Goal: Navigation & Orientation: Find specific page/section

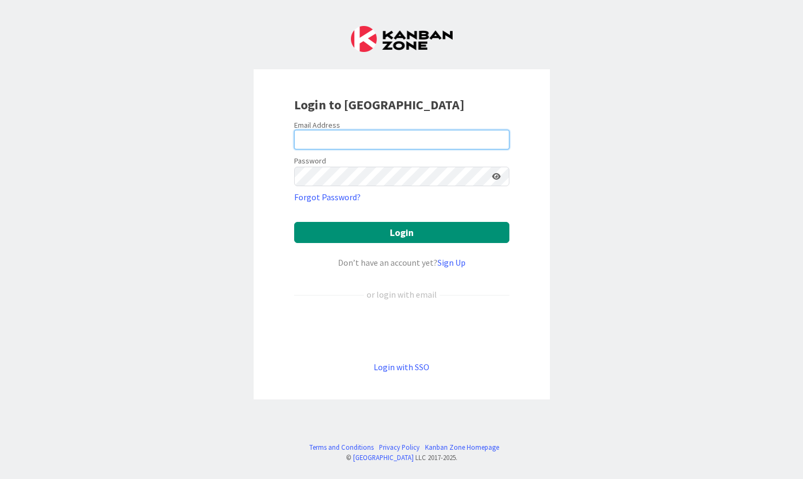
click at [378, 142] on input "email" at bounding box center [401, 139] width 215 height 19
type input "[EMAIL_ADDRESS][DOMAIN_NAME]"
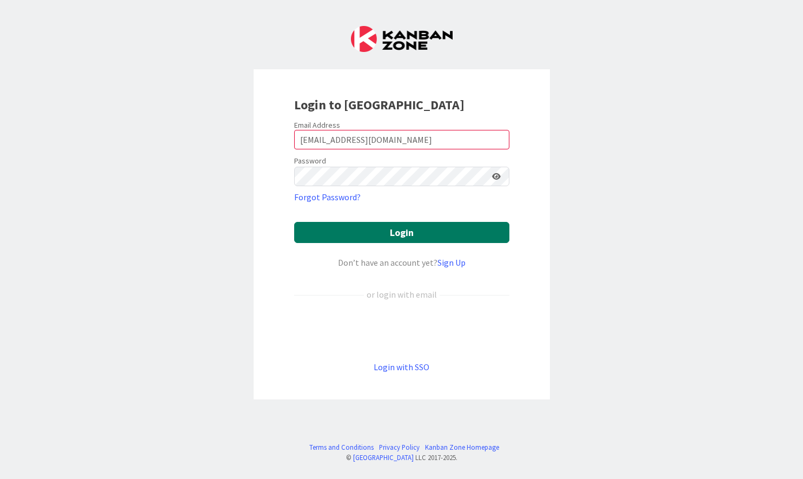
click at [400, 234] on button "Login" at bounding box center [401, 232] width 215 height 21
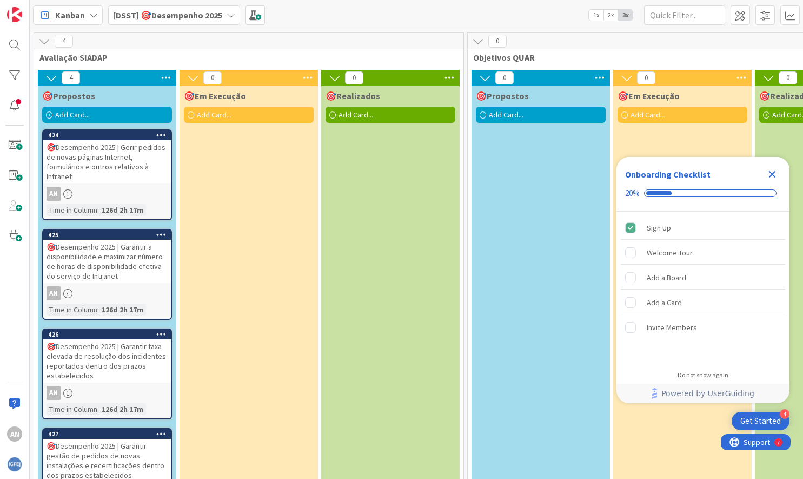
click at [773, 174] on icon "Close Checklist" at bounding box center [772, 174] width 7 height 7
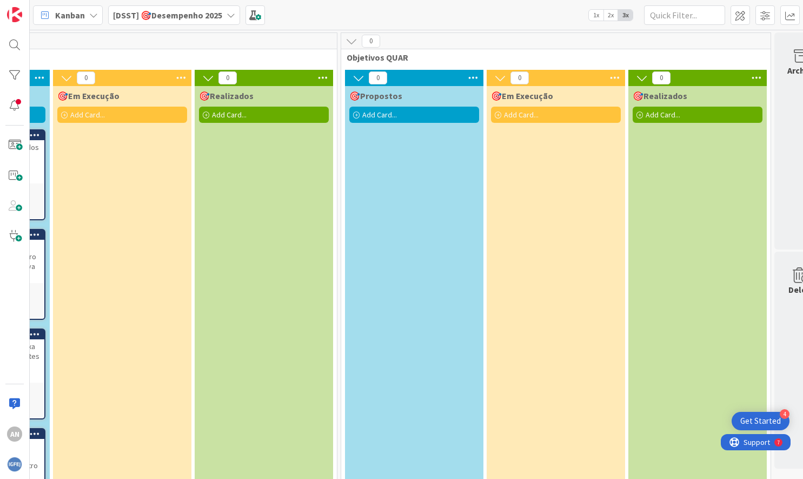
scroll to position [0, 10]
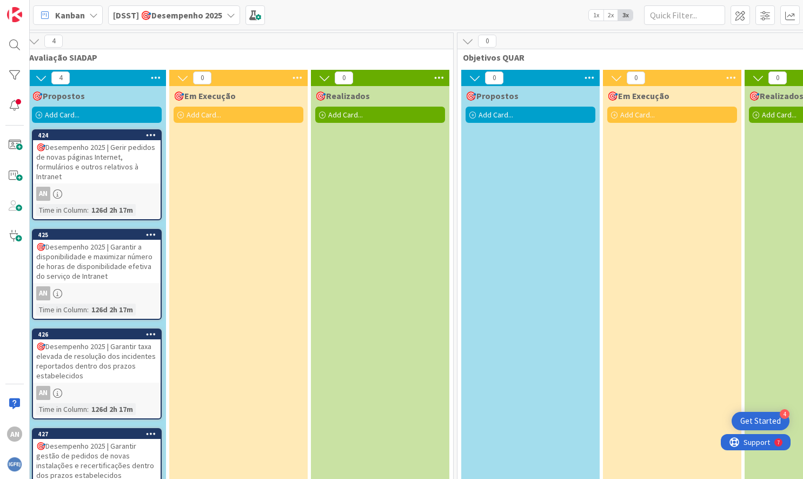
click at [58, 148] on div "🎯Desempenho 2025 | Gerir pedidos de novas páginas Internet, formulários e outro…" at bounding box center [97, 161] width 128 height 43
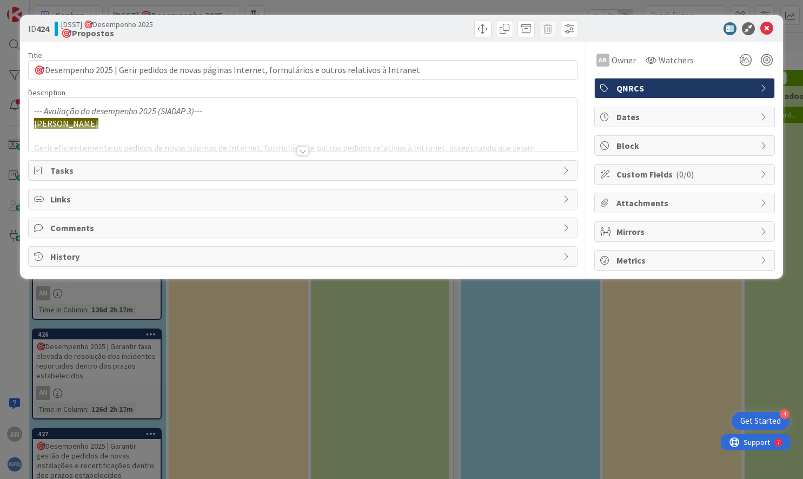
click at [301, 147] on div at bounding box center [303, 151] width 12 height 9
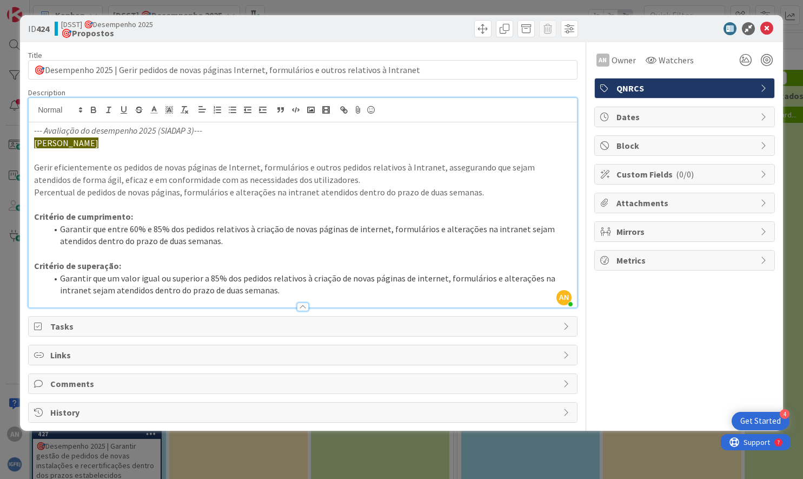
click at [302, 308] on div at bounding box center [303, 306] width 12 height 9
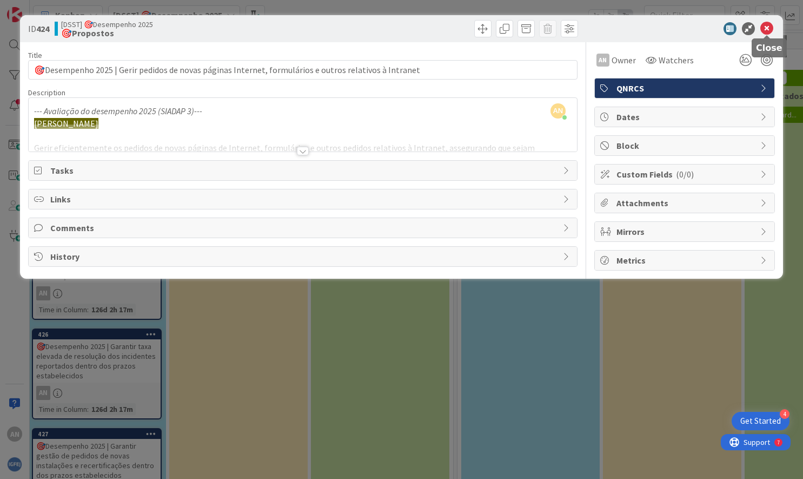
click at [766, 27] on icon at bounding box center [767, 28] width 13 height 13
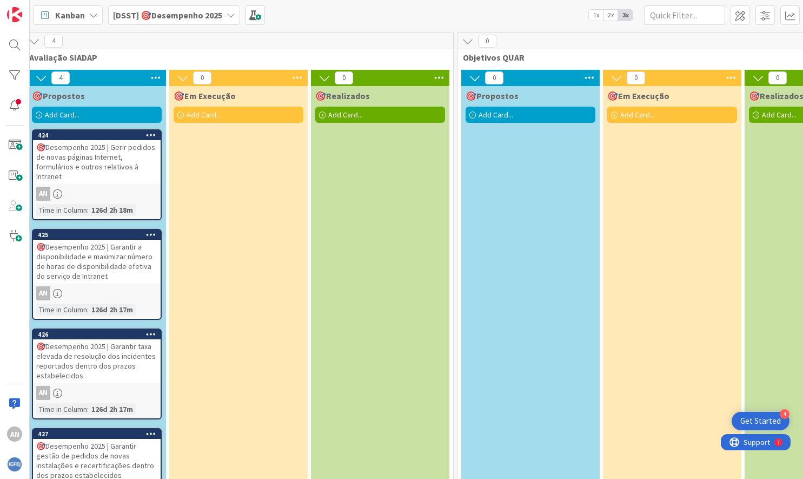
click at [98, 261] on div "🎯Desempenho 2025 | Garantir a disponibilidade e maximizar número de horas de di…" at bounding box center [97, 261] width 128 height 43
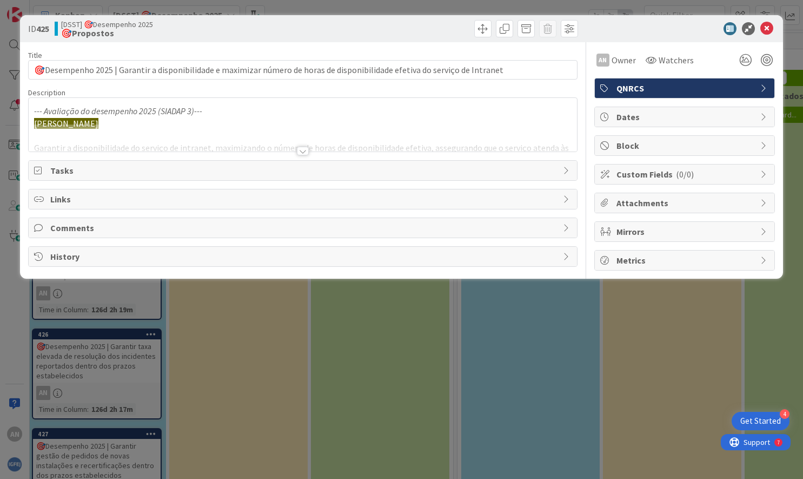
click at [303, 150] on div at bounding box center [303, 151] width 12 height 9
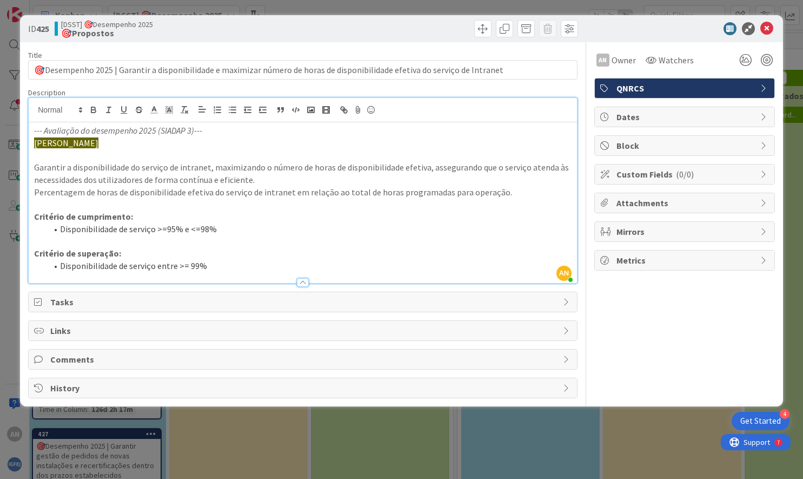
click at [303, 282] on div at bounding box center [303, 282] width 12 height 9
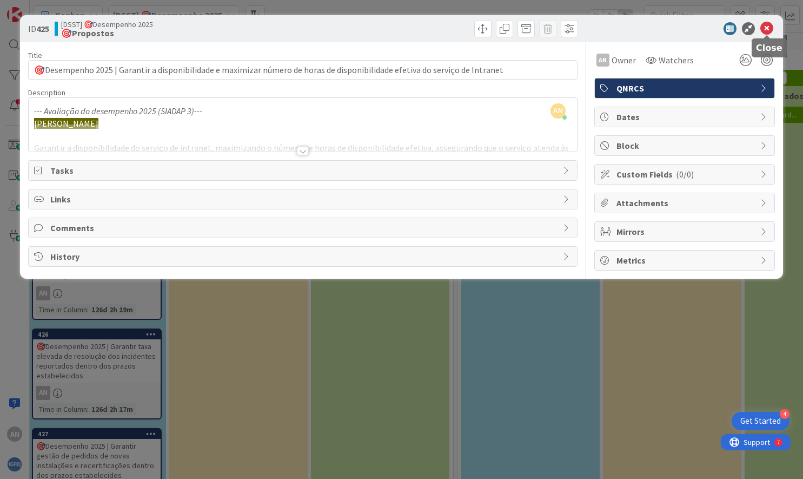
click at [768, 28] on icon at bounding box center [767, 28] width 13 height 13
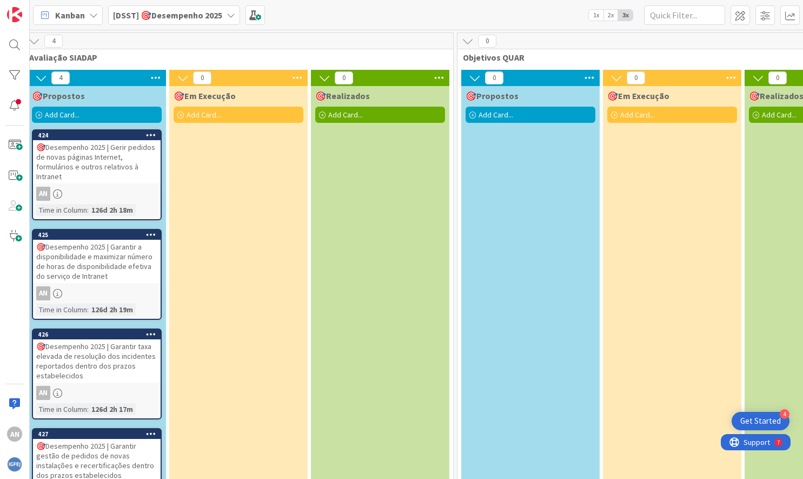
click at [95, 357] on div "🎯Desempenho 2025 | Garantir taxa elevada de resolução dos incidentes reportados…" at bounding box center [97, 360] width 128 height 43
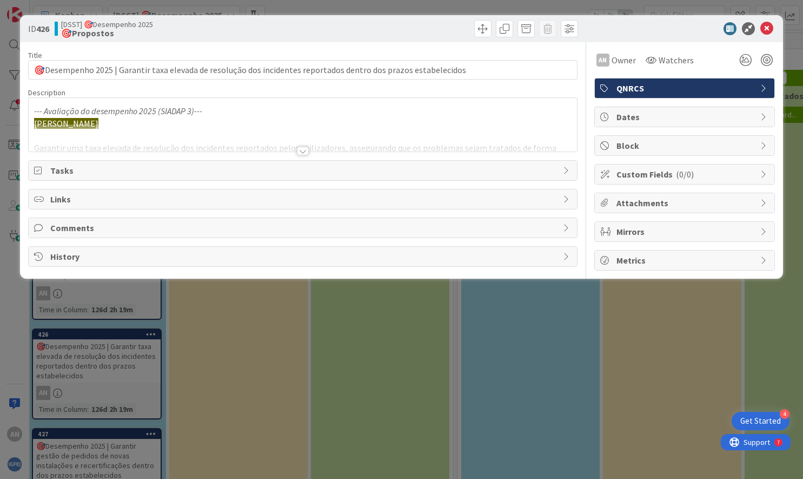
click at [305, 150] on div at bounding box center [303, 151] width 12 height 9
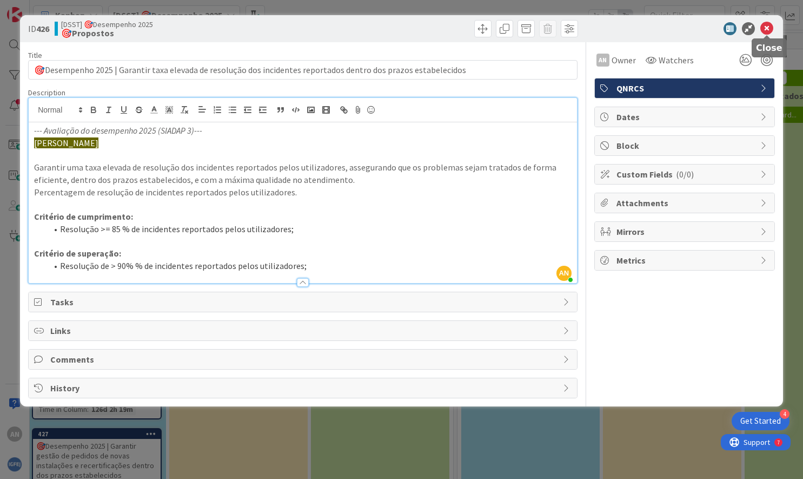
click at [767, 27] on icon at bounding box center [767, 28] width 13 height 13
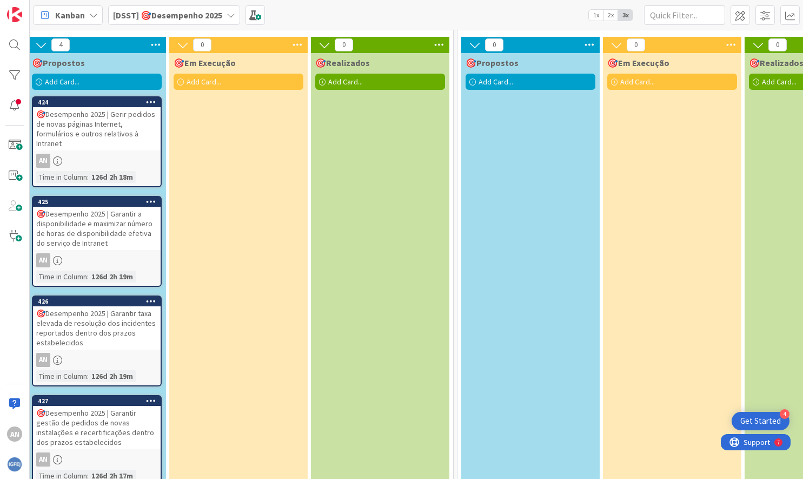
scroll to position [68, 10]
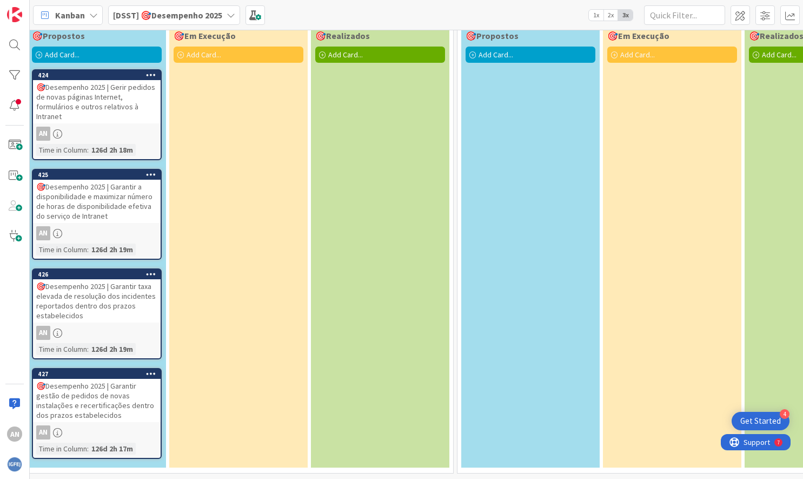
click at [89, 400] on div "🎯Desempenho 2025 | Garantir gestão de pedidos de novas instalações e recertific…" at bounding box center [97, 400] width 128 height 43
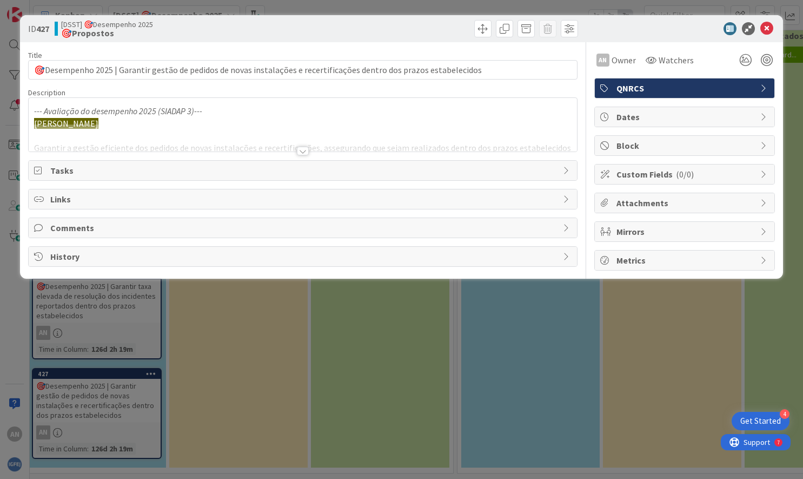
click at [305, 148] on div at bounding box center [303, 151] width 12 height 9
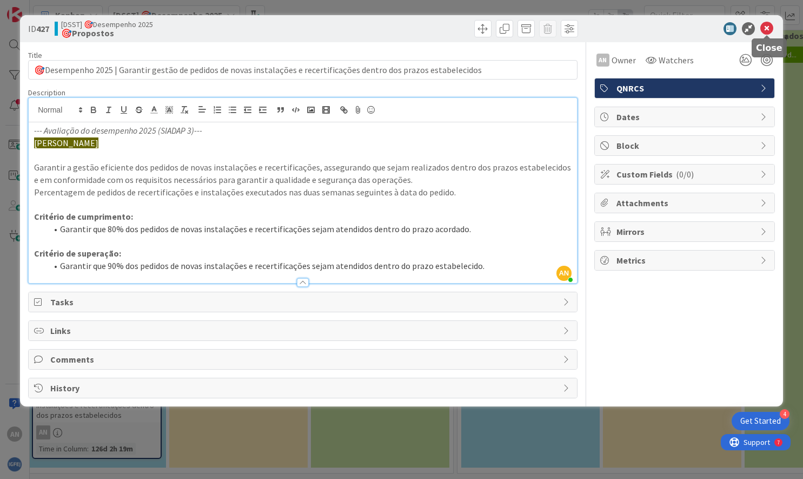
click at [768, 30] on icon at bounding box center [767, 28] width 13 height 13
